Goal: Task Accomplishment & Management: Manage account settings

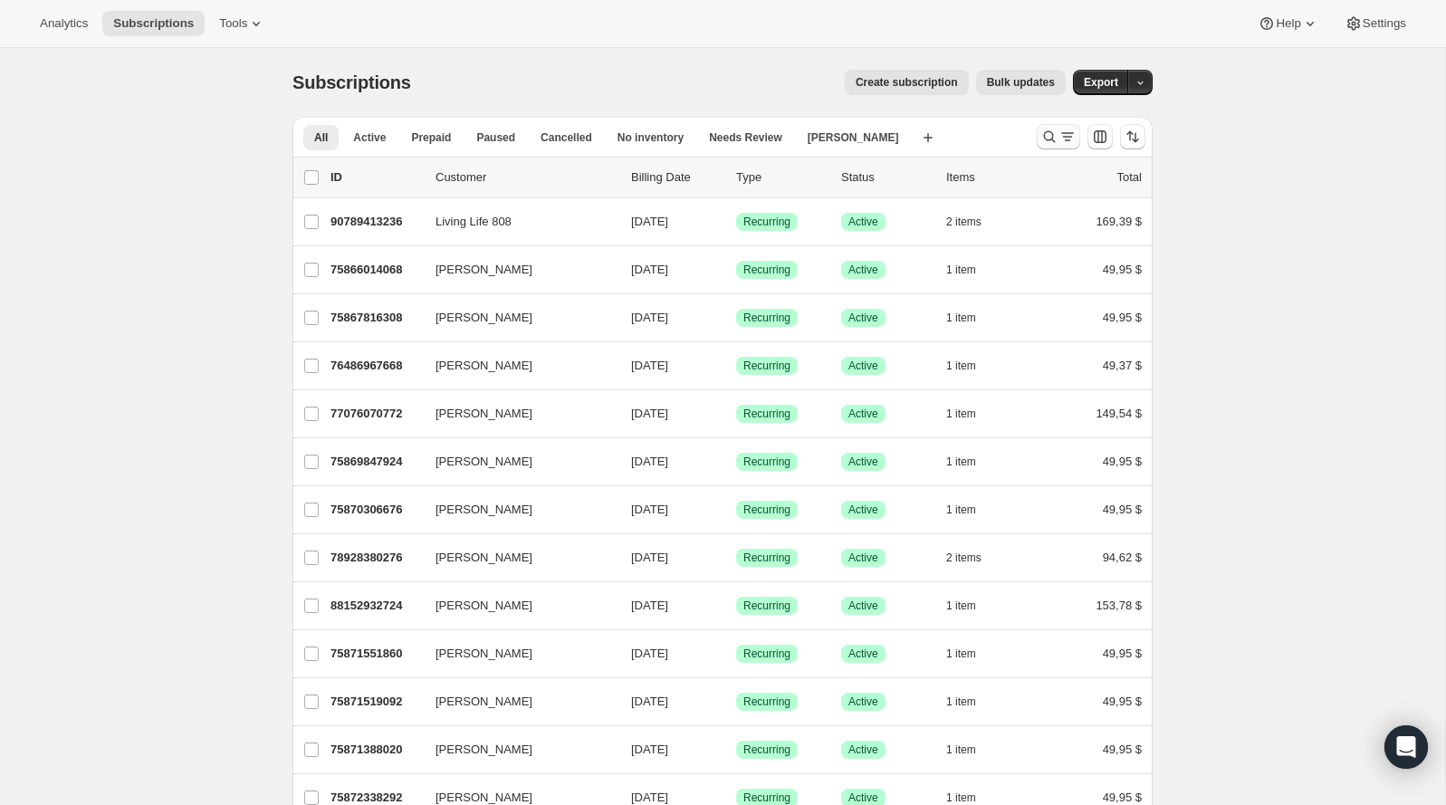
click at [1052, 138] on icon "Buscar y filtrar resultados" at bounding box center [1050, 137] width 12 height 12
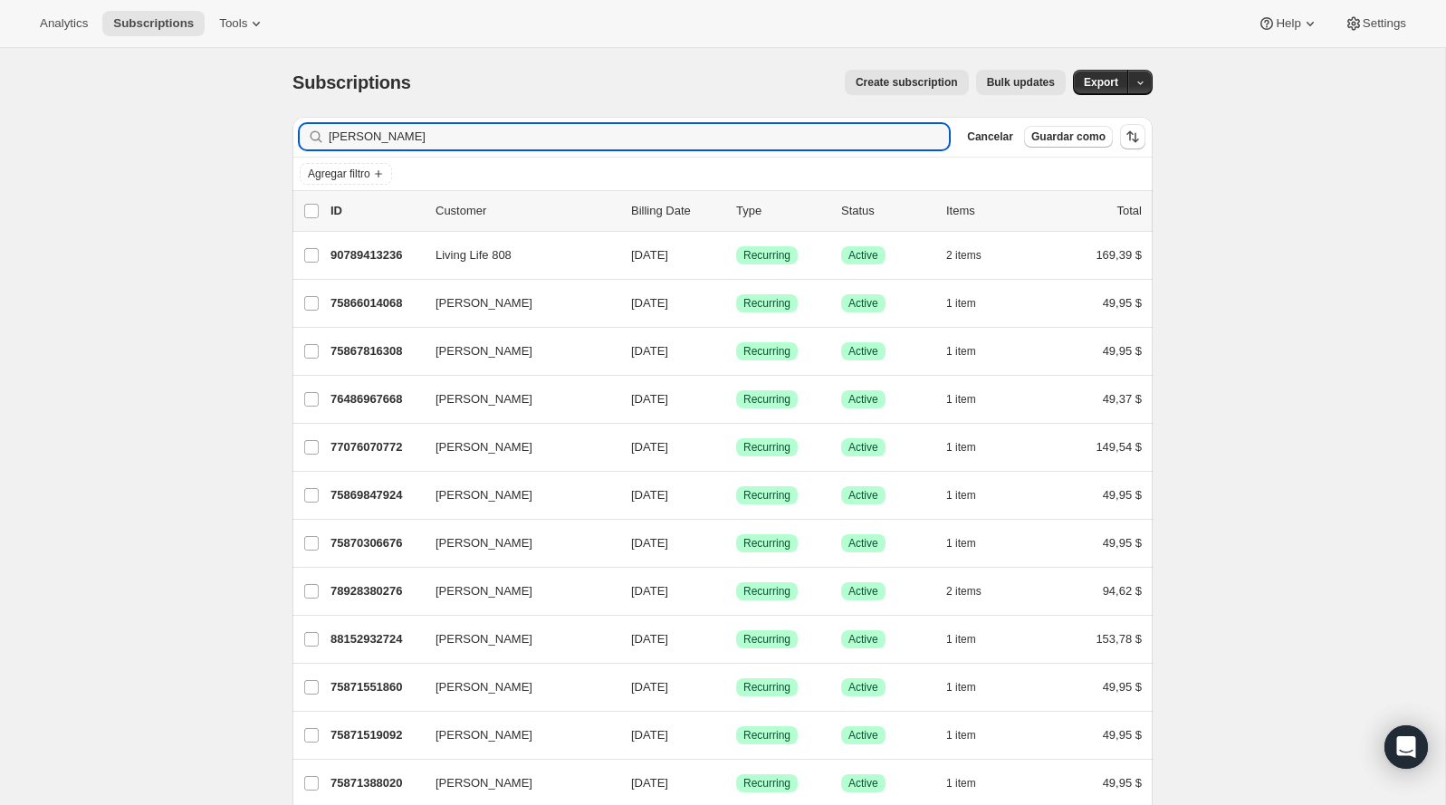
type input "[PERSON_NAME]"
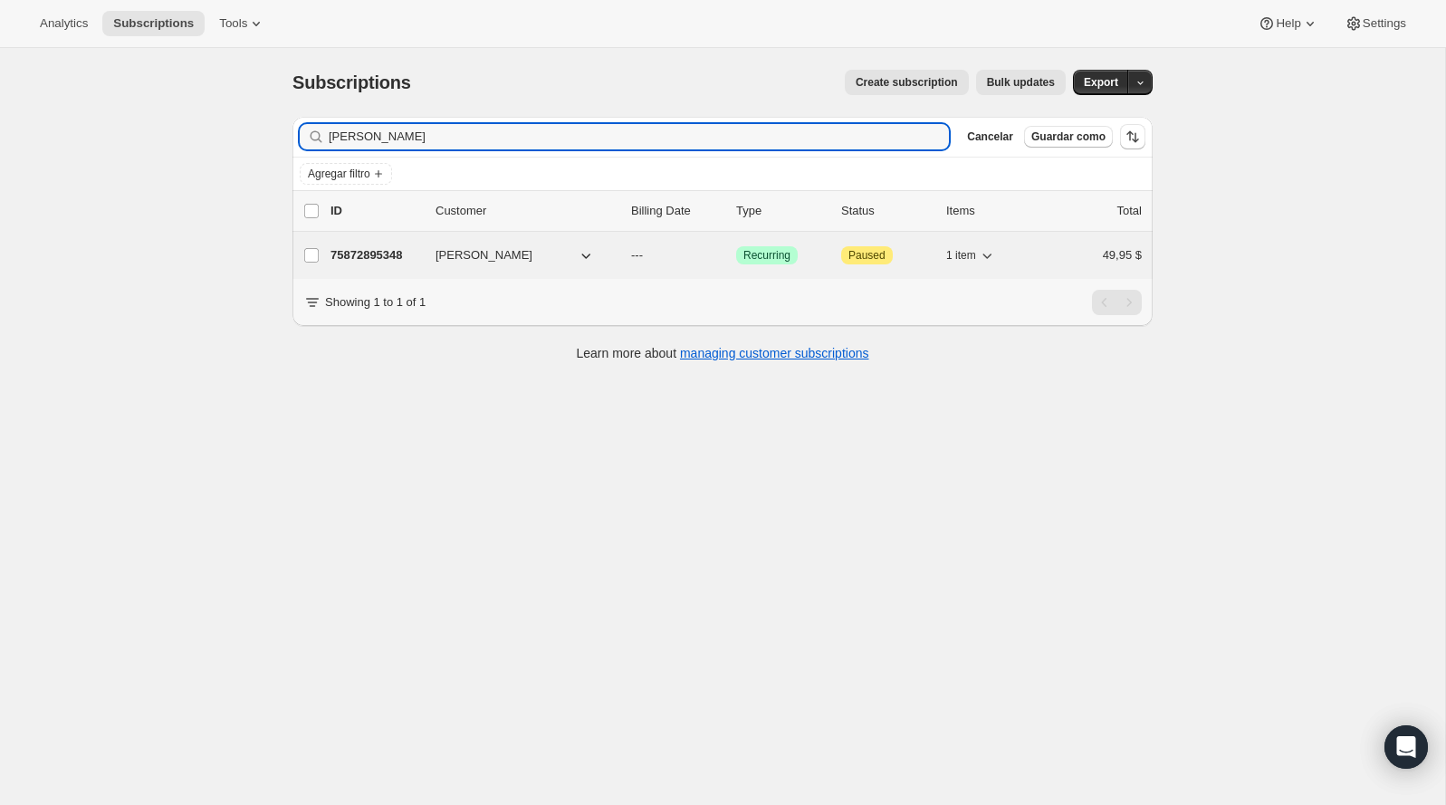
click at [363, 254] on p "75872895348" at bounding box center [375, 255] width 91 height 18
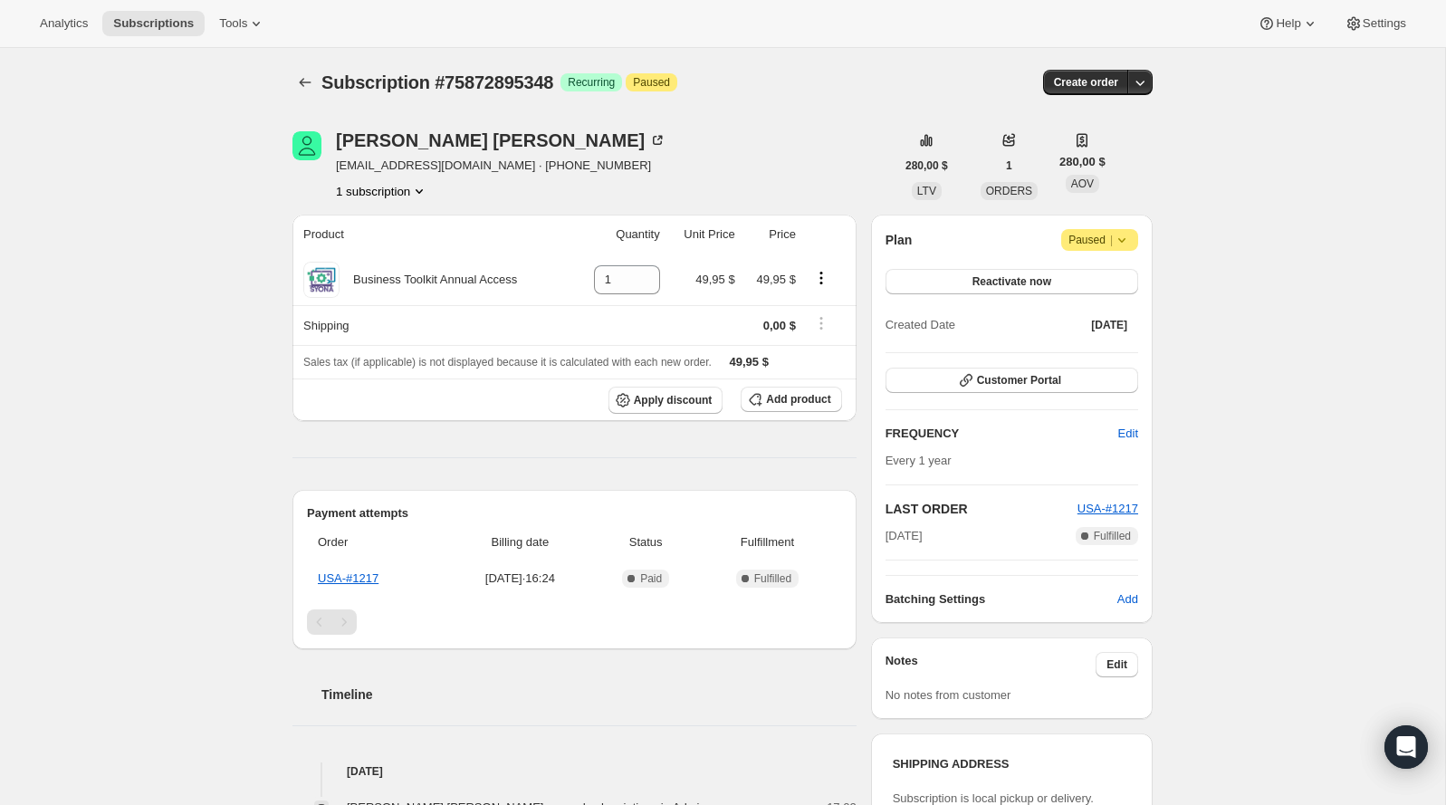
click at [1121, 238] on icon at bounding box center [1121, 240] width 18 height 18
click at [1090, 274] on span "Cancel subscription" at bounding box center [1094, 275] width 102 height 14
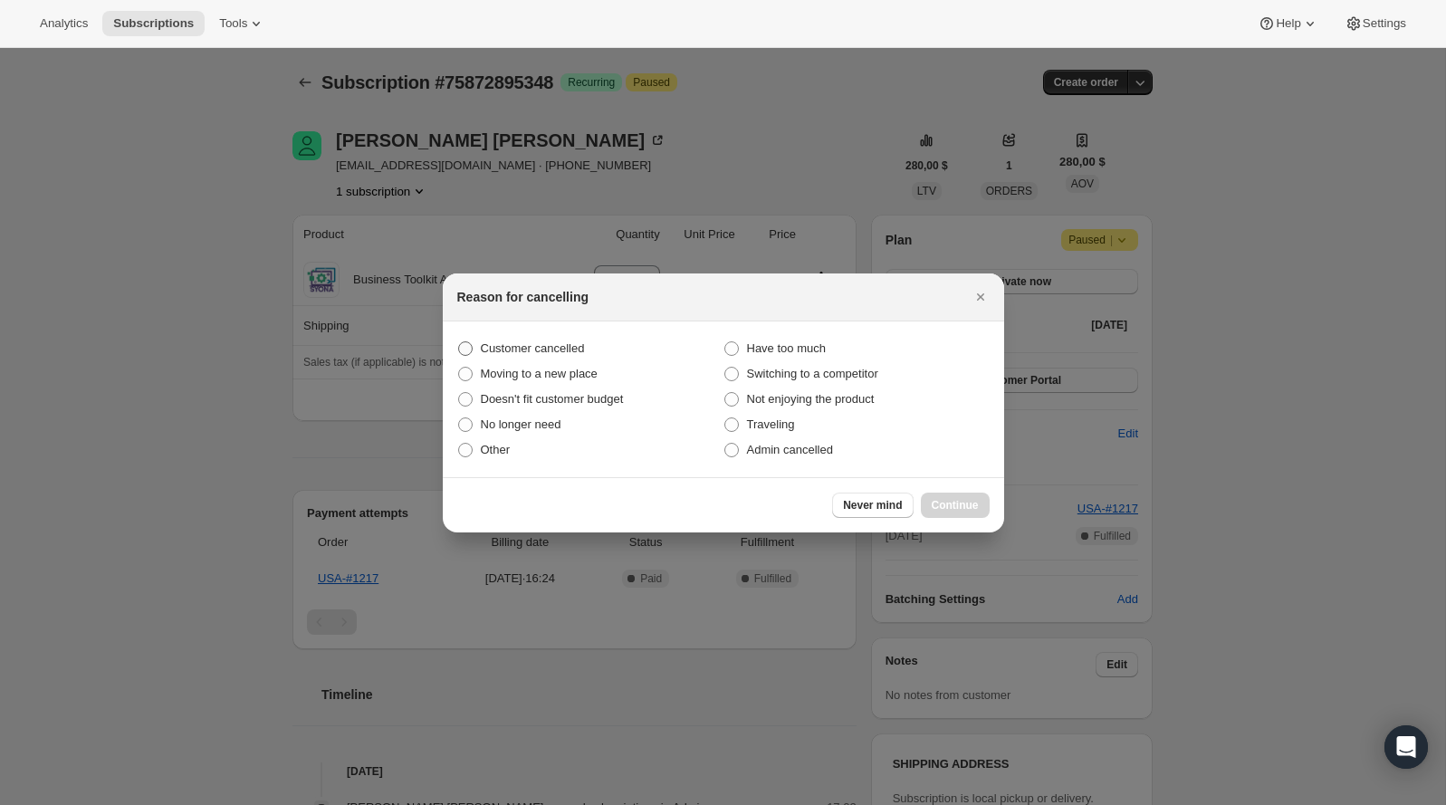
click at [585, 349] on span "Customer cancelled" at bounding box center [533, 348] width 104 height 14
click at [459, 342] on input "Customer cancelled" at bounding box center [458, 341] width 1 height 1
radio input "true"
click at [931, 511] on button "Continue" at bounding box center [955, 504] width 69 height 25
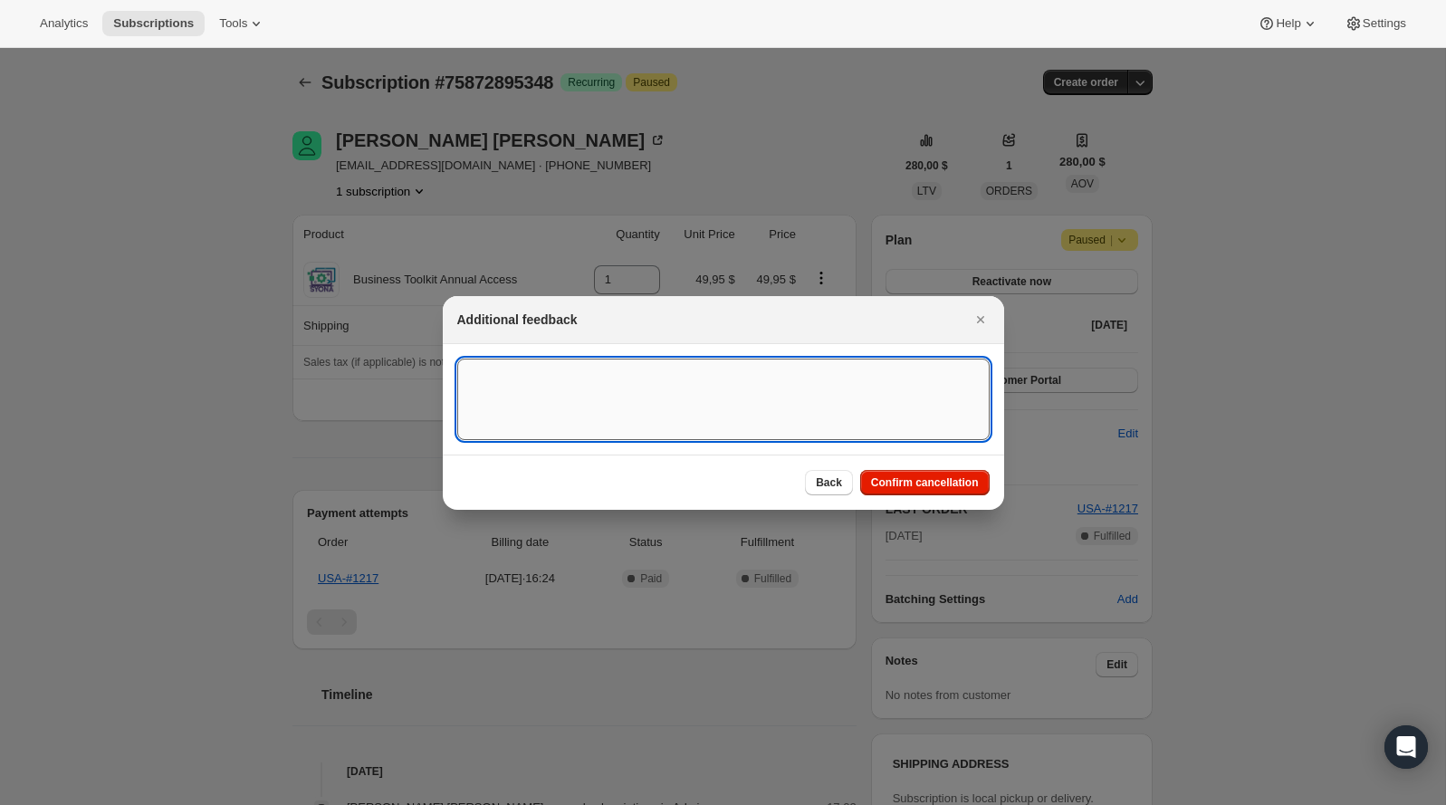
click at [703, 358] on textarea ":rbu:" at bounding box center [723, 398] width 532 height 81
type textarea "Customer canceled BA agreement"
click at [910, 475] on span "Confirm cancellation" at bounding box center [925, 482] width 108 height 14
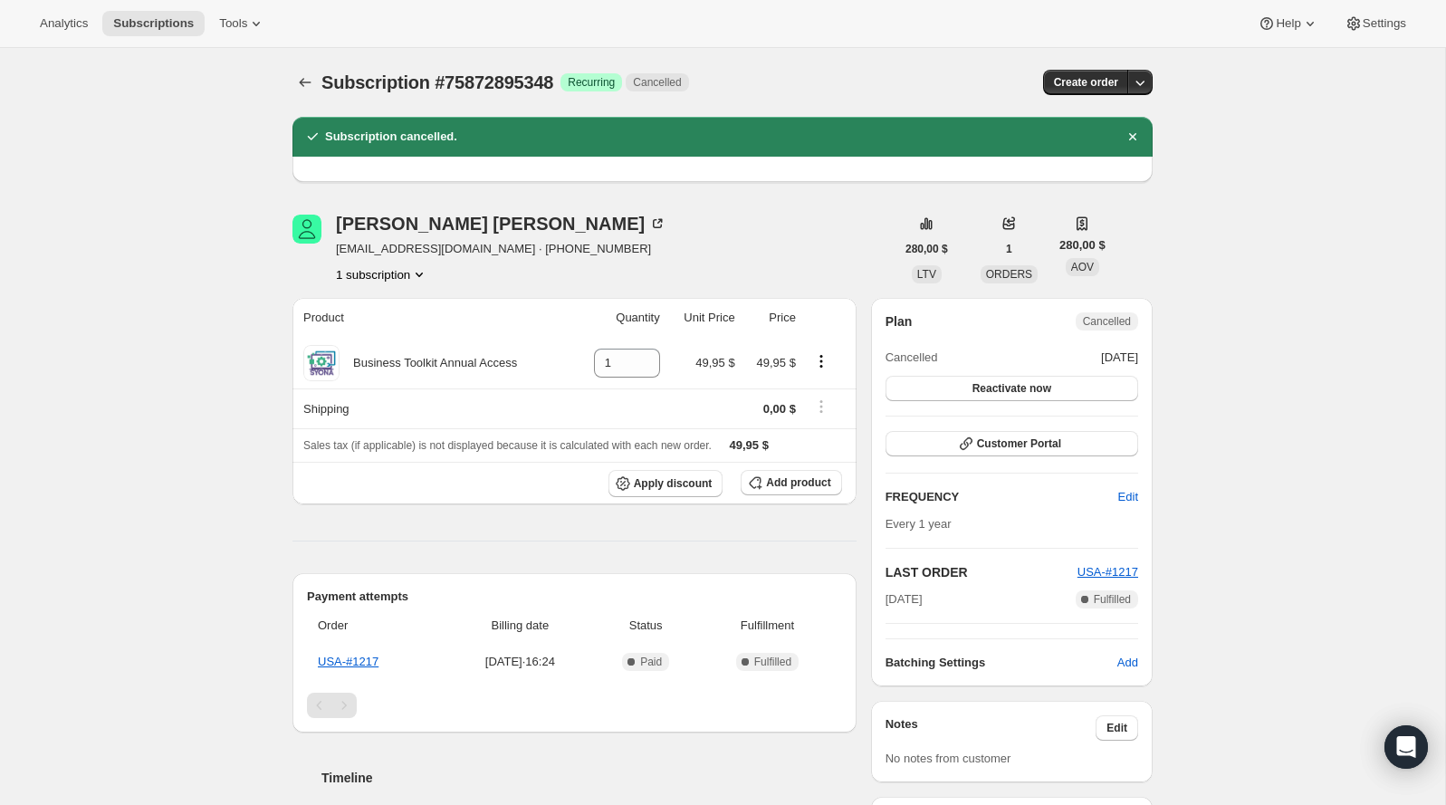
click at [542, 80] on span "Subscription #75872895348" at bounding box center [437, 82] width 232 height 20
click at [542, 79] on span "Subscription #75872895348" at bounding box center [437, 82] width 232 height 20
copy span "75872895348"
click at [851, 123] on div "Subscription cancelled." at bounding box center [722, 137] width 860 height 40
click at [498, 51] on div "Subscription #75872895348. Esta página está lista Subscription #75872895348 Log…" at bounding box center [722, 82] width 860 height 69
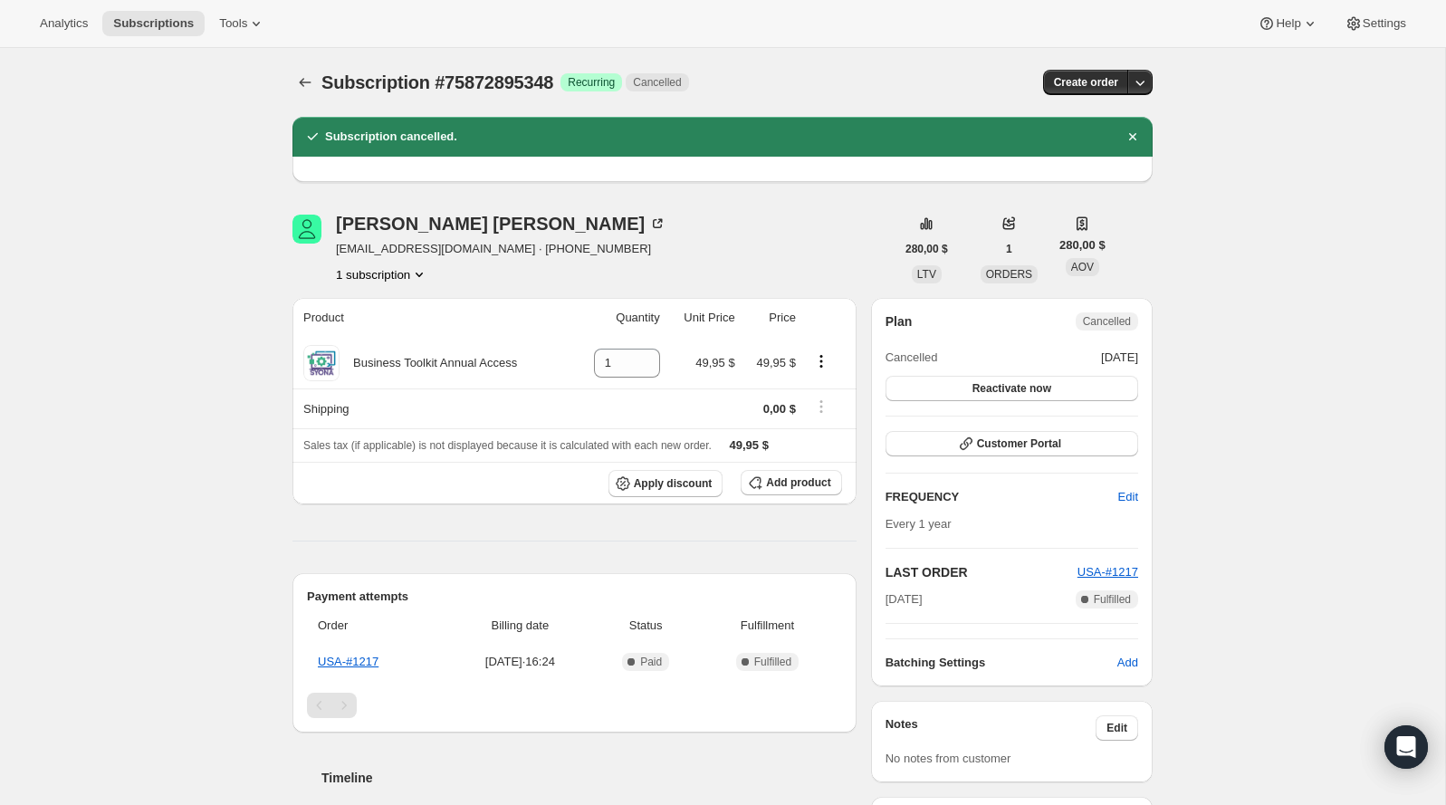
click at [492, 89] on span "Subscription #75872895348" at bounding box center [437, 82] width 232 height 20
copy span "75872895348"
click at [424, 220] on div "[PERSON_NAME]" at bounding box center [501, 224] width 330 height 18
